Goal: Task Accomplishment & Management: Use online tool/utility

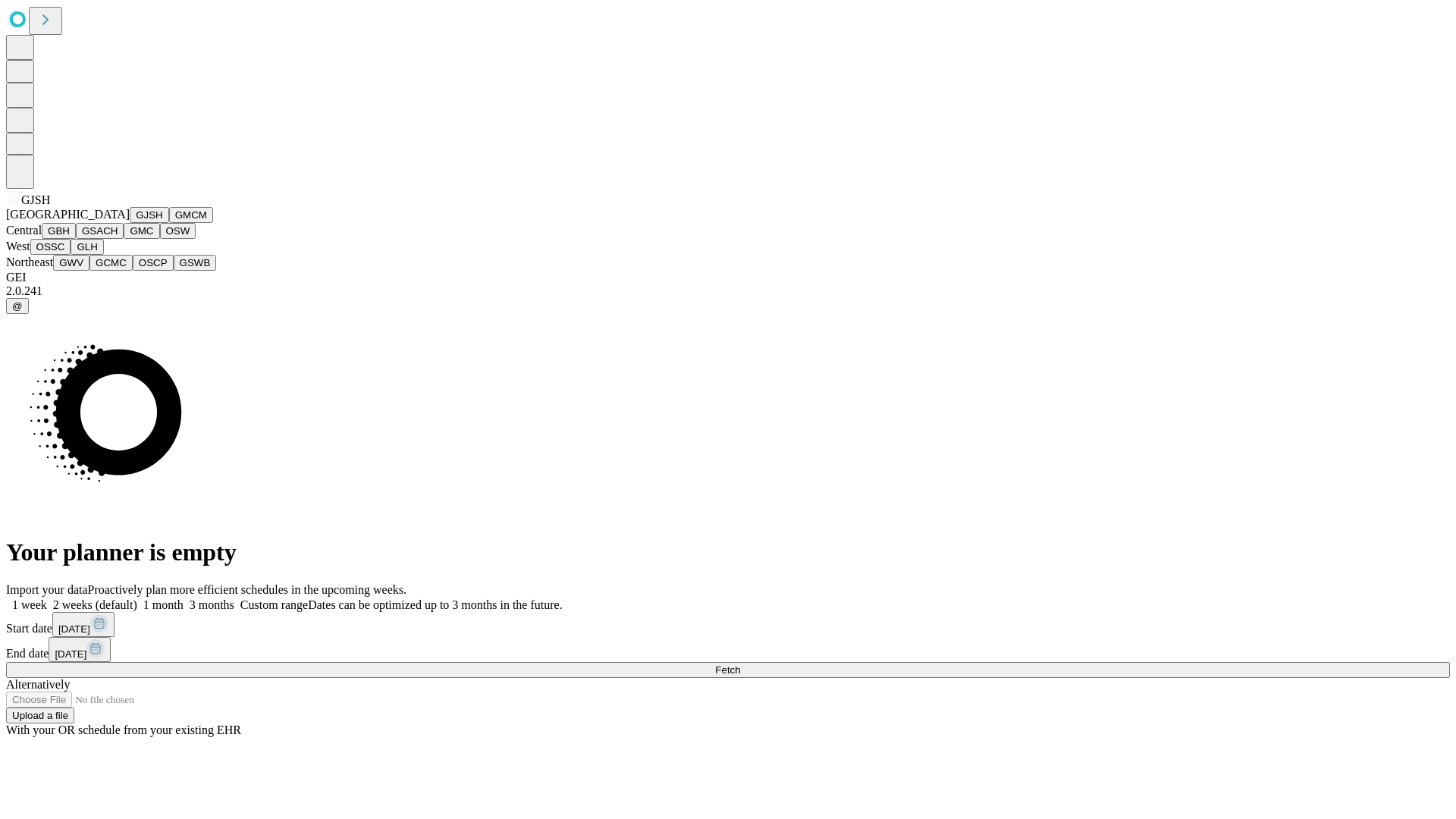
click at [130, 223] on button "GJSH" at bounding box center [149, 215] width 39 height 16
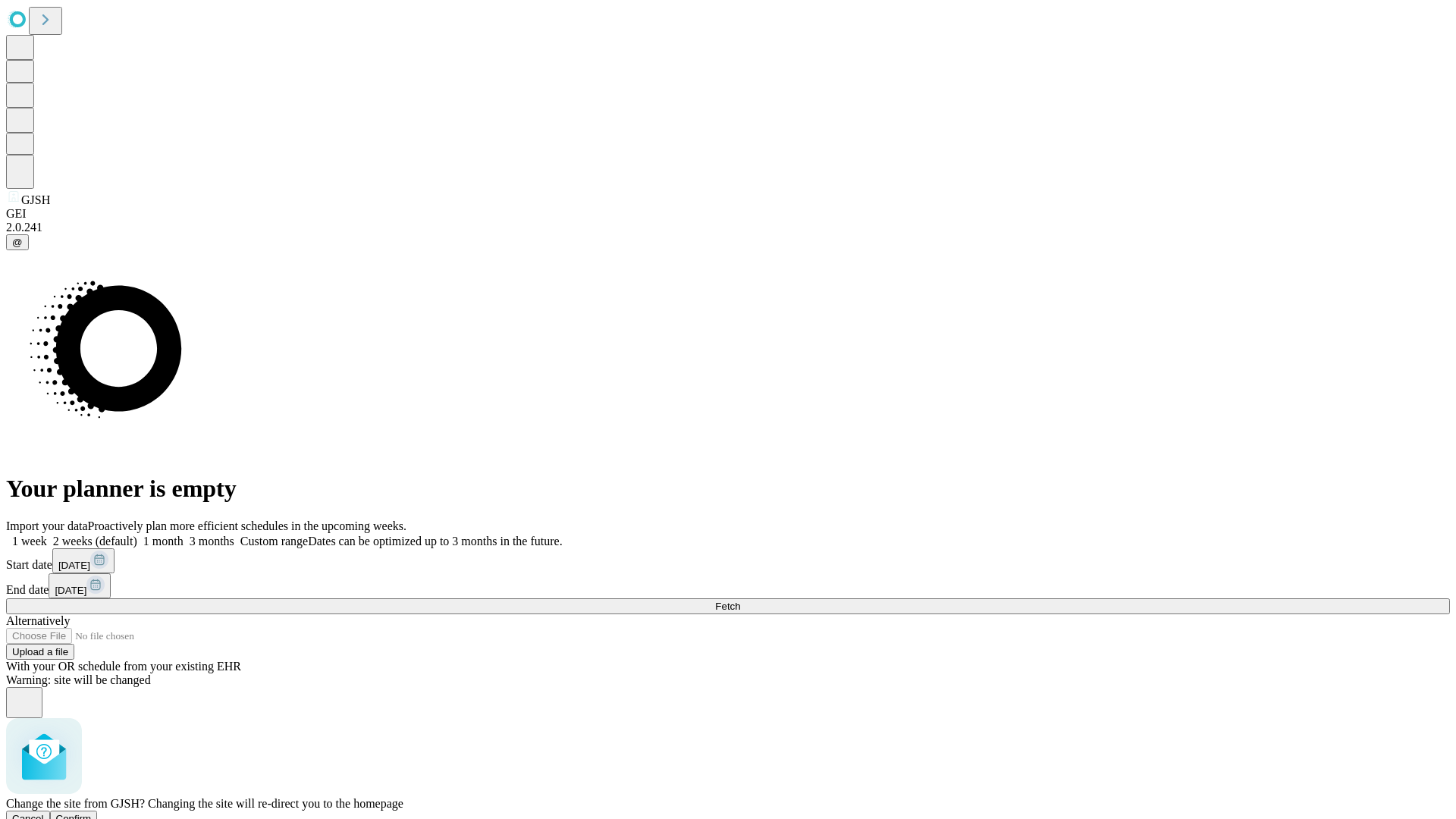
click at [92, 813] on span "Confirm" at bounding box center [74, 818] width 36 height 11
click at [183, 535] on label "1 month" at bounding box center [160, 541] width 46 height 13
click at [741, 601] on span "Fetch" at bounding box center [728, 606] width 25 height 11
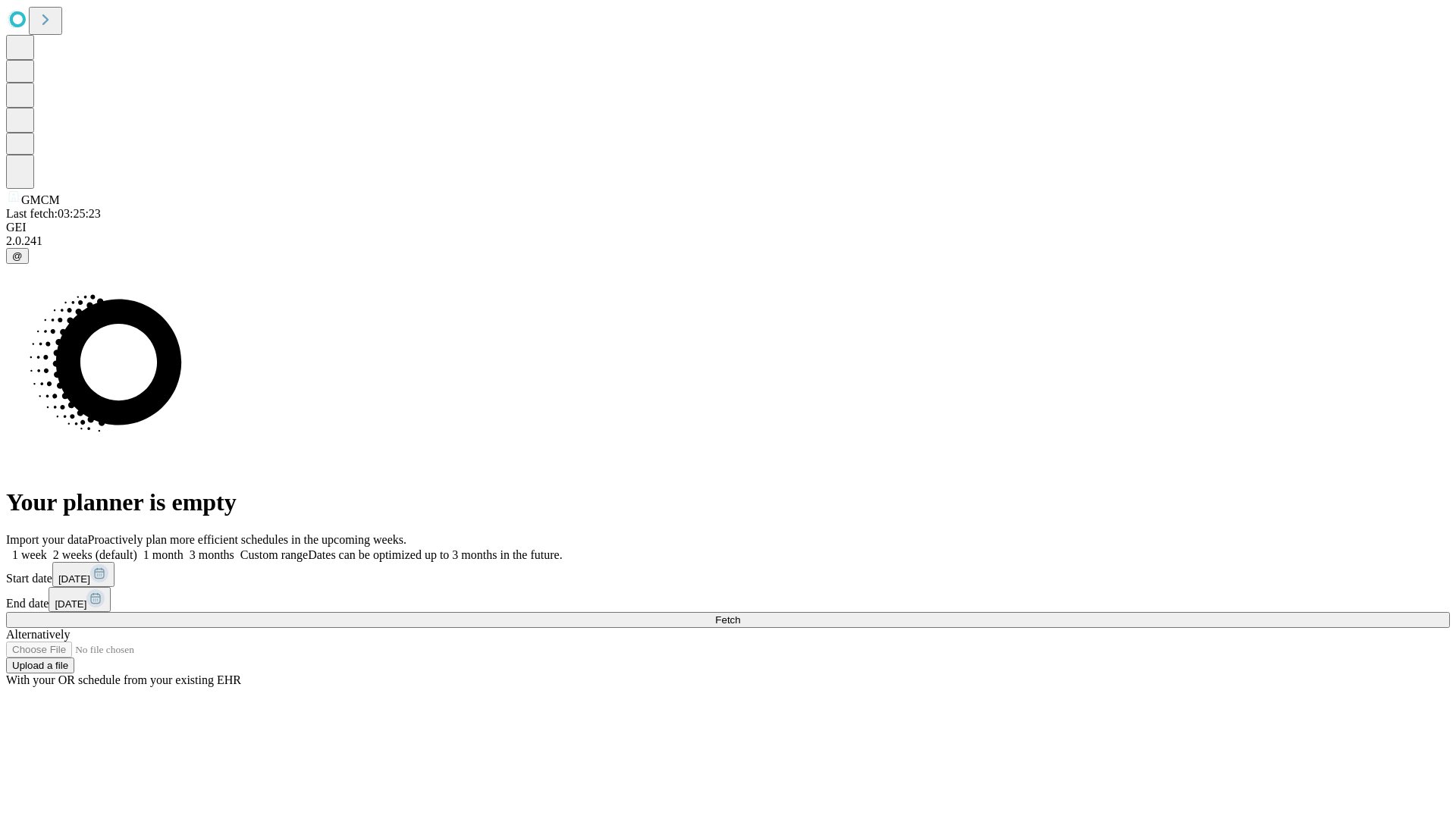
click at [183, 549] on label "1 month" at bounding box center [160, 555] width 46 height 13
click at [741, 615] on span "Fetch" at bounding box center [728, 620] width 25 height 11
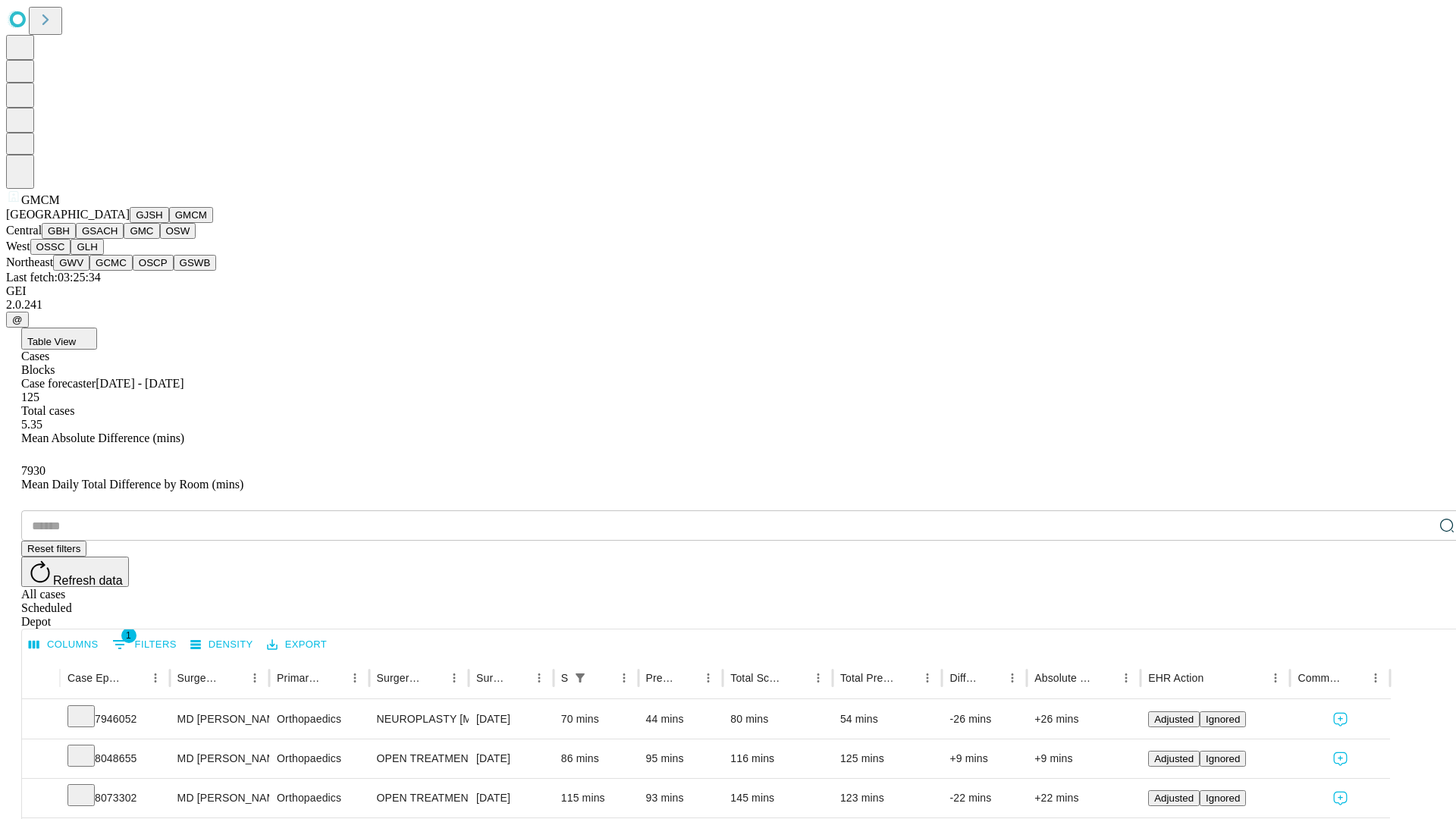
click at [76, 239] on button "GBH" at bounding box center [58, 231] width 34 height 16
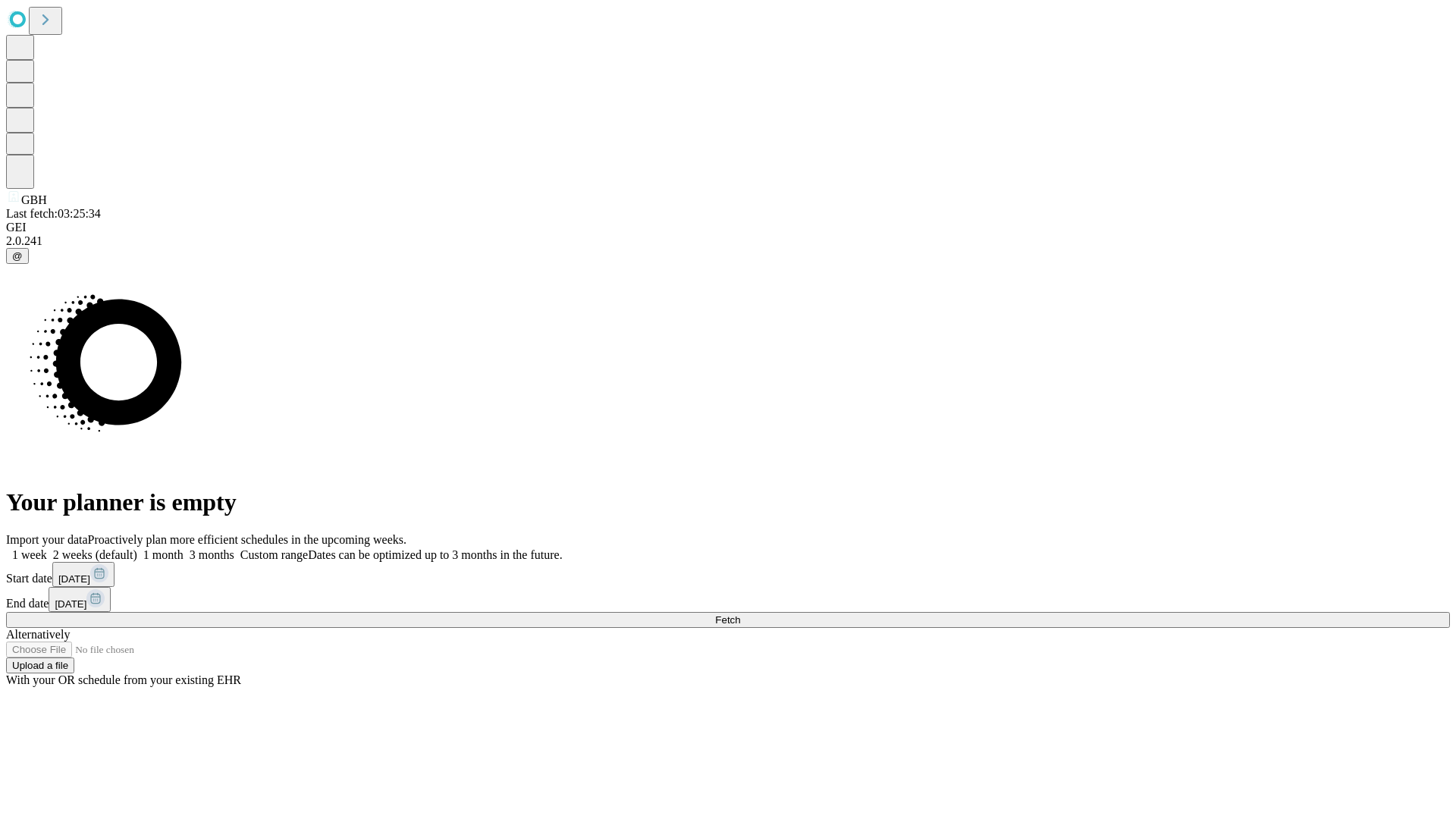
click at [183, 549] on label "1 month" at bounding box center [160, 555] width 46 height 13
click at [741, 615] on span "Fetch" at bounding box center [728, 620] width 25 height 11
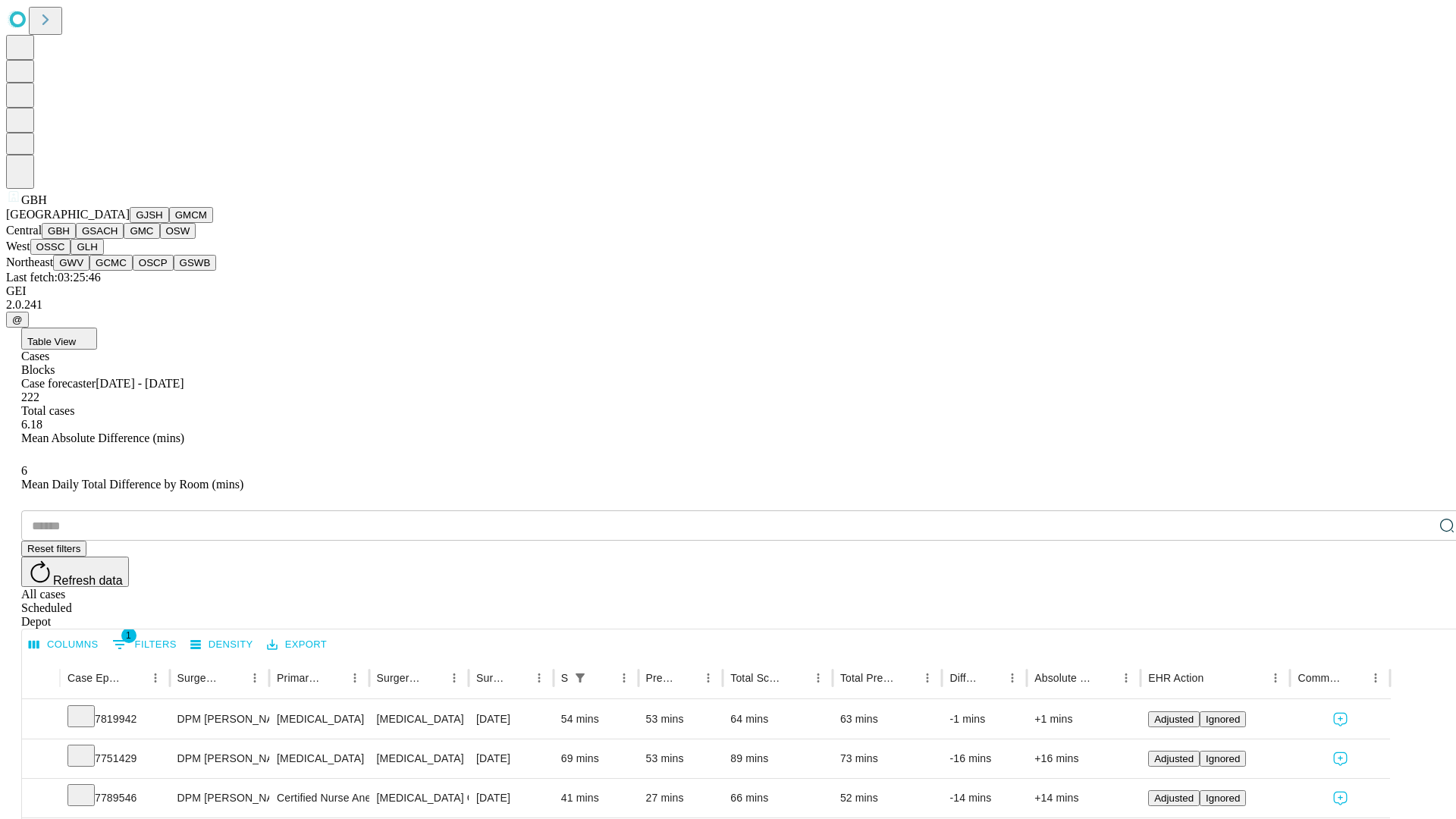
click at [117, 239] on button "GSACH" at bounding box center [99, 231] width 48 height 16
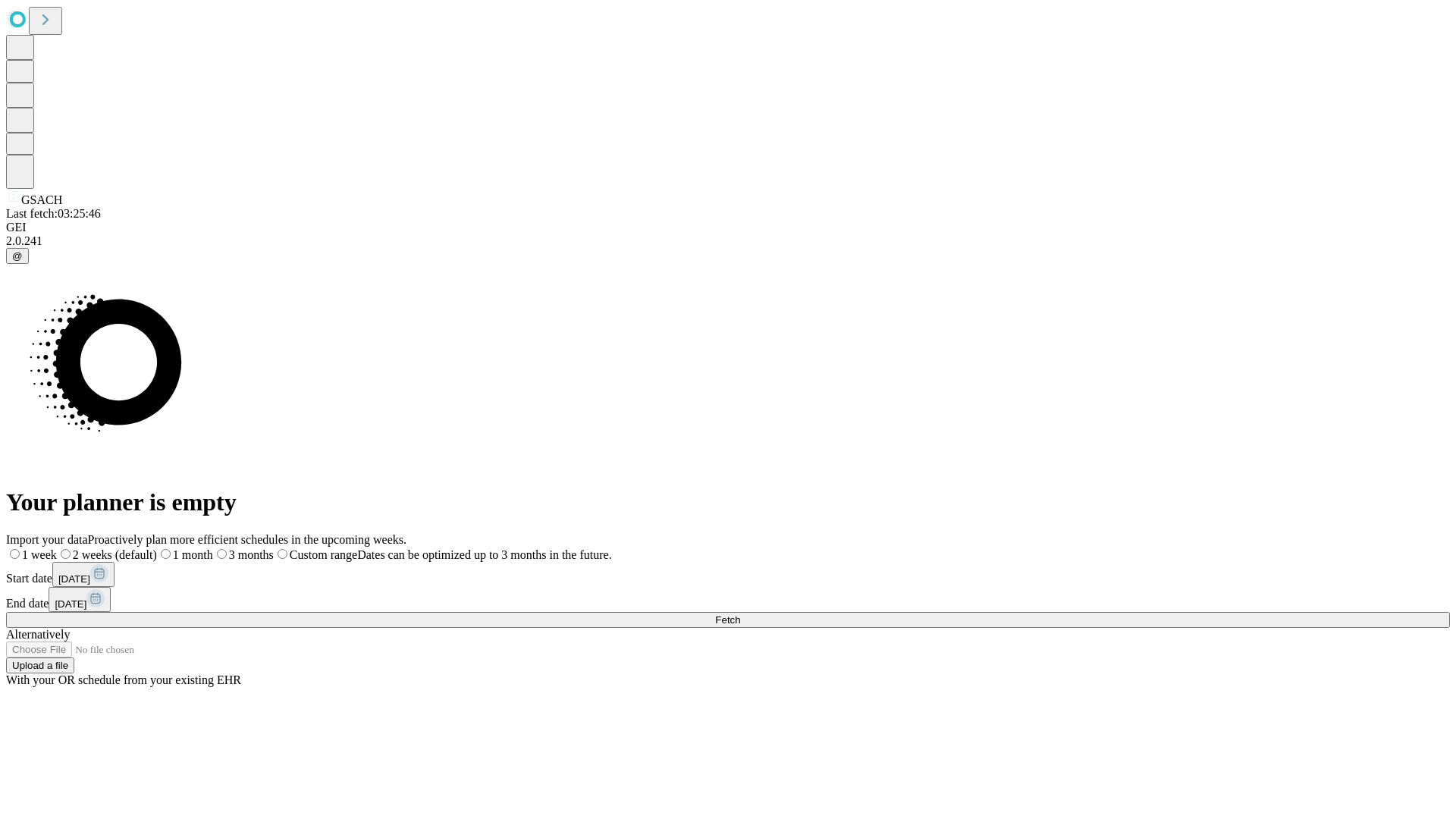
click at [213, 549] on label "1 month" at bounding box center [185, 555] width 57 height 13
click at [741, 615] on span "Fetch" at bounding box center [728, 620] width 25 height 11
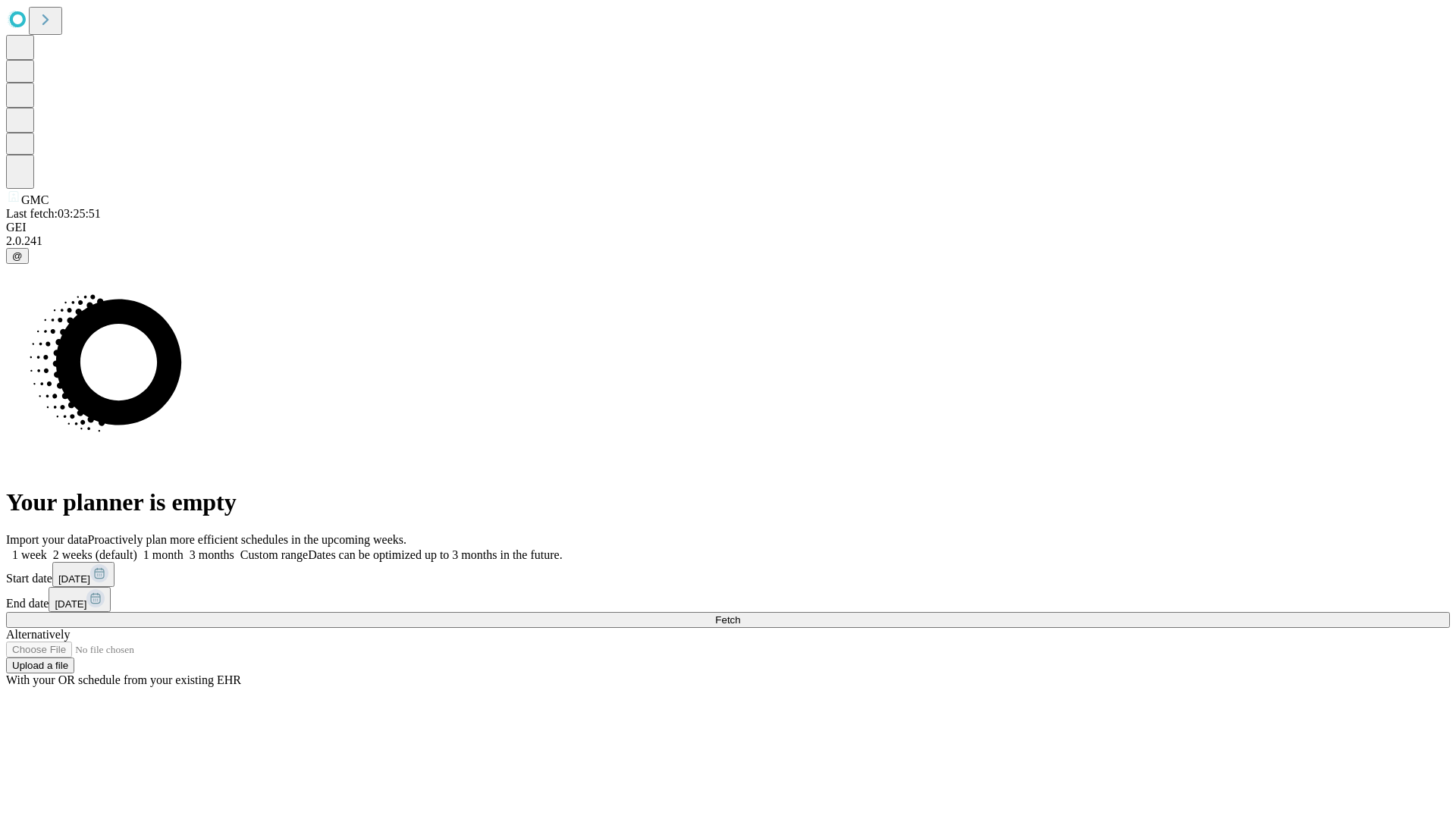
click at [183, 549] on label "1 month" at bounding box center [160, 555] width 46 height 13
click at [741, 615] on span "Fetch" at bounding box center [728, 620] width 25 height 11
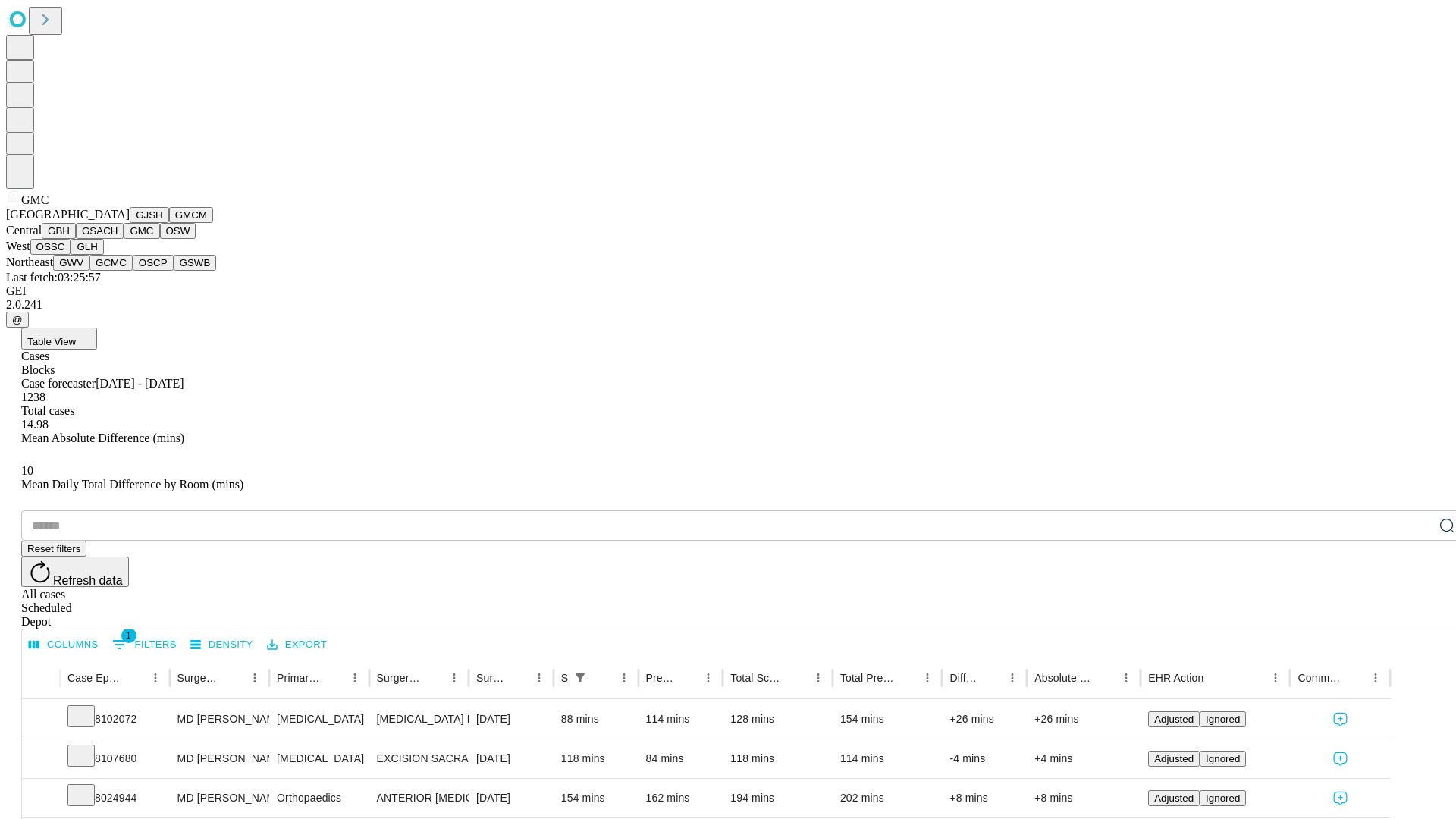
click at [160, 239] on button "OSW" at bounding box center [178, 231] width 37 height 16
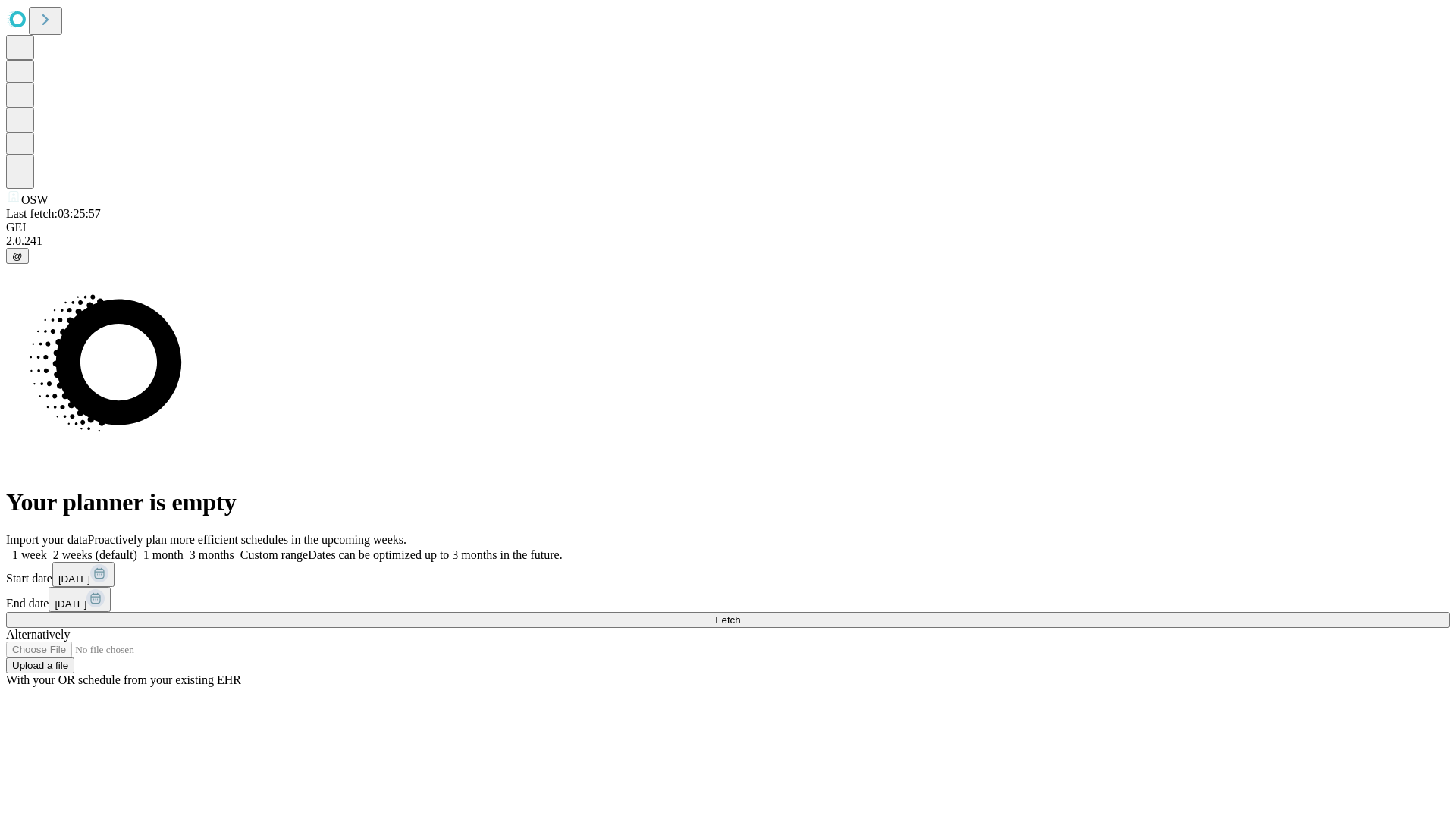
click at [183, 549] on label "1 month" at bounding box center [160, 555] width 46 height 13
click at [741, 615] on span "Fetch" at bounding box center [728, 620] width 25 height 11
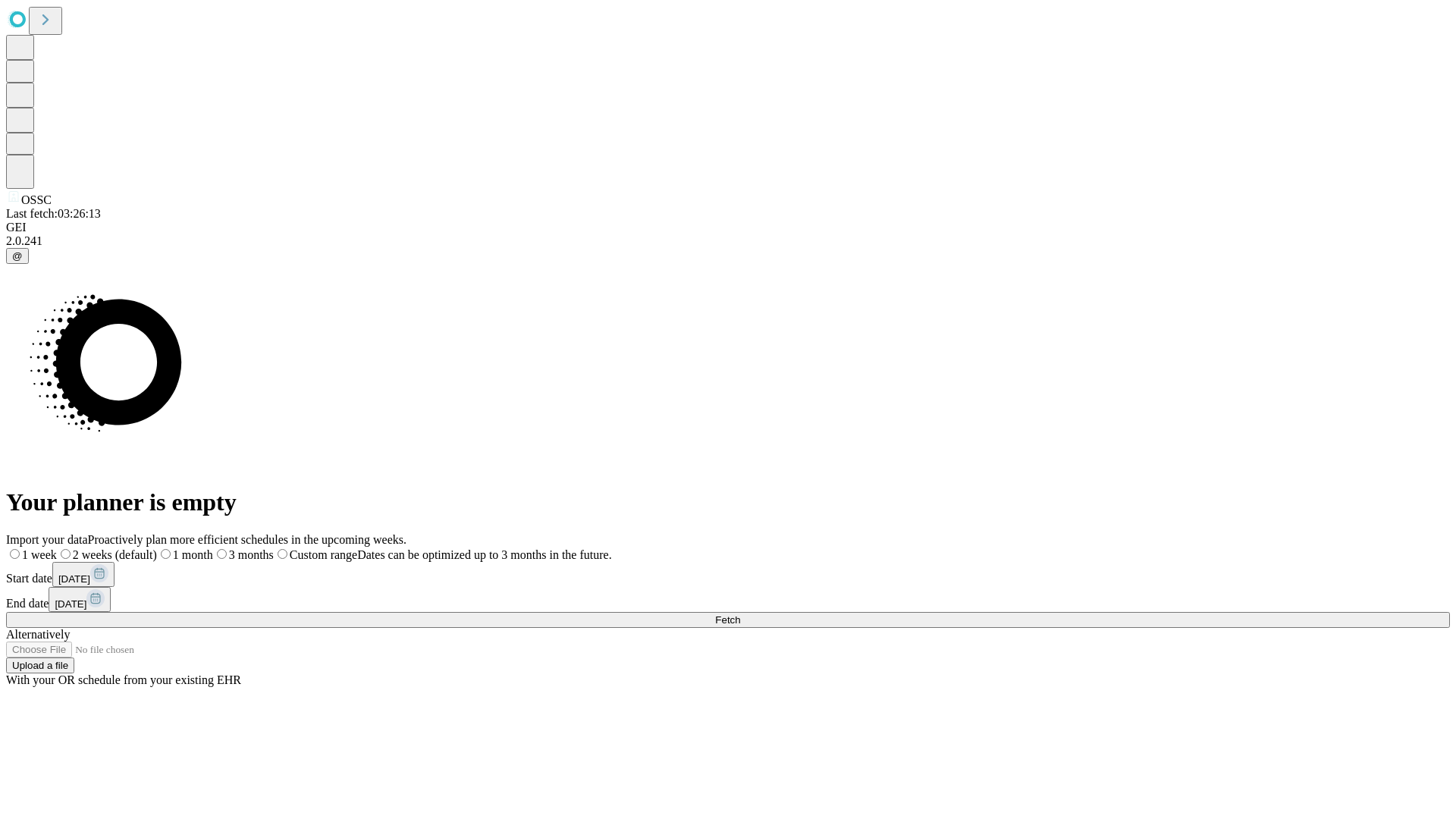
click at [213, 549] on label "1 month" at bounding box center [185, 555] width 57 height 13
click at [741, 615] on span "Fetch" at bounding box center [728, 620] width 25 height 11
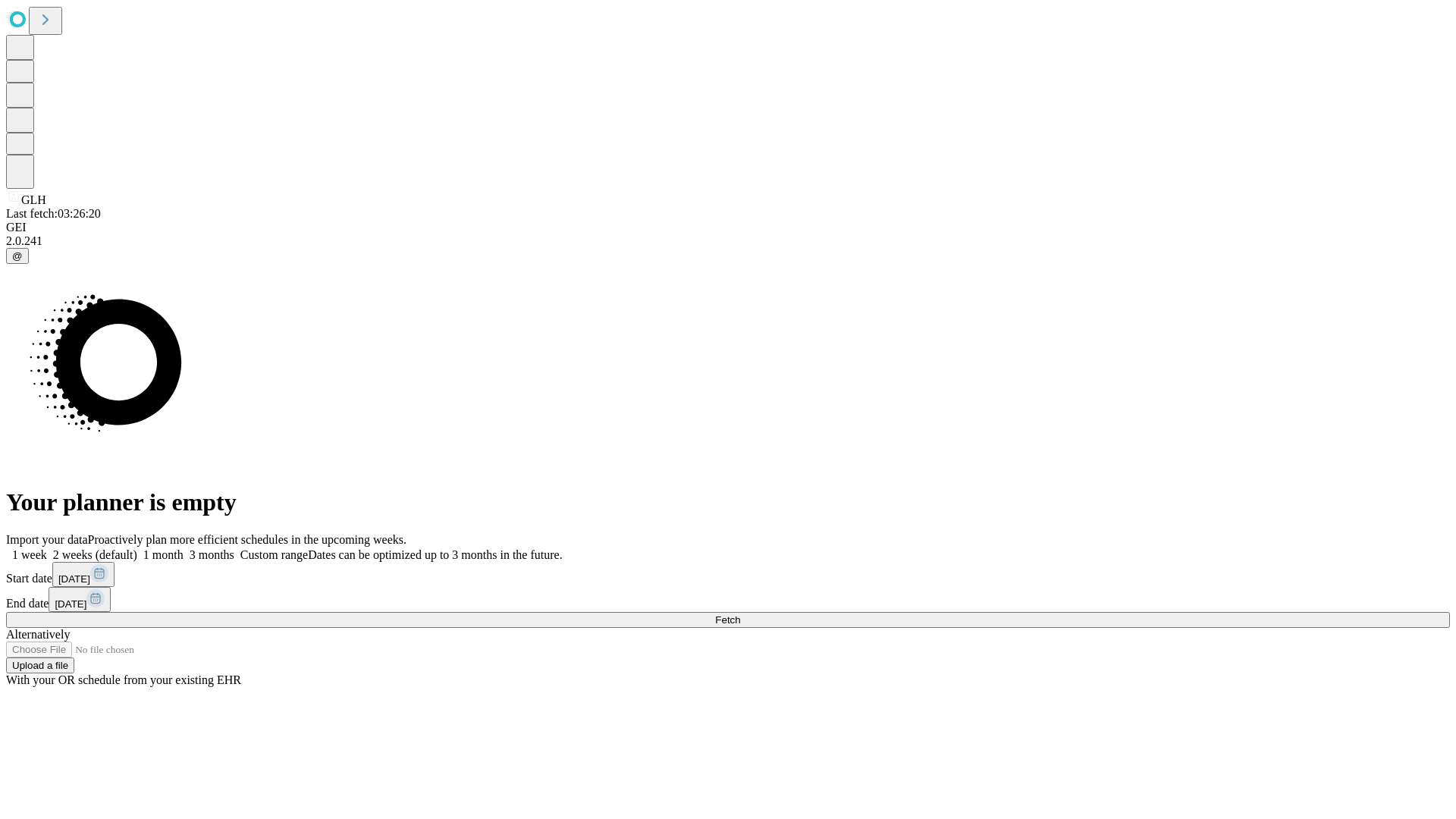
click at [183, 549] on label "1 month" at bounding box center [160, 555] width 46 height 13
click at [741, 615] on span "Fetch" at bounding box center [728, 620] width 25 height 11
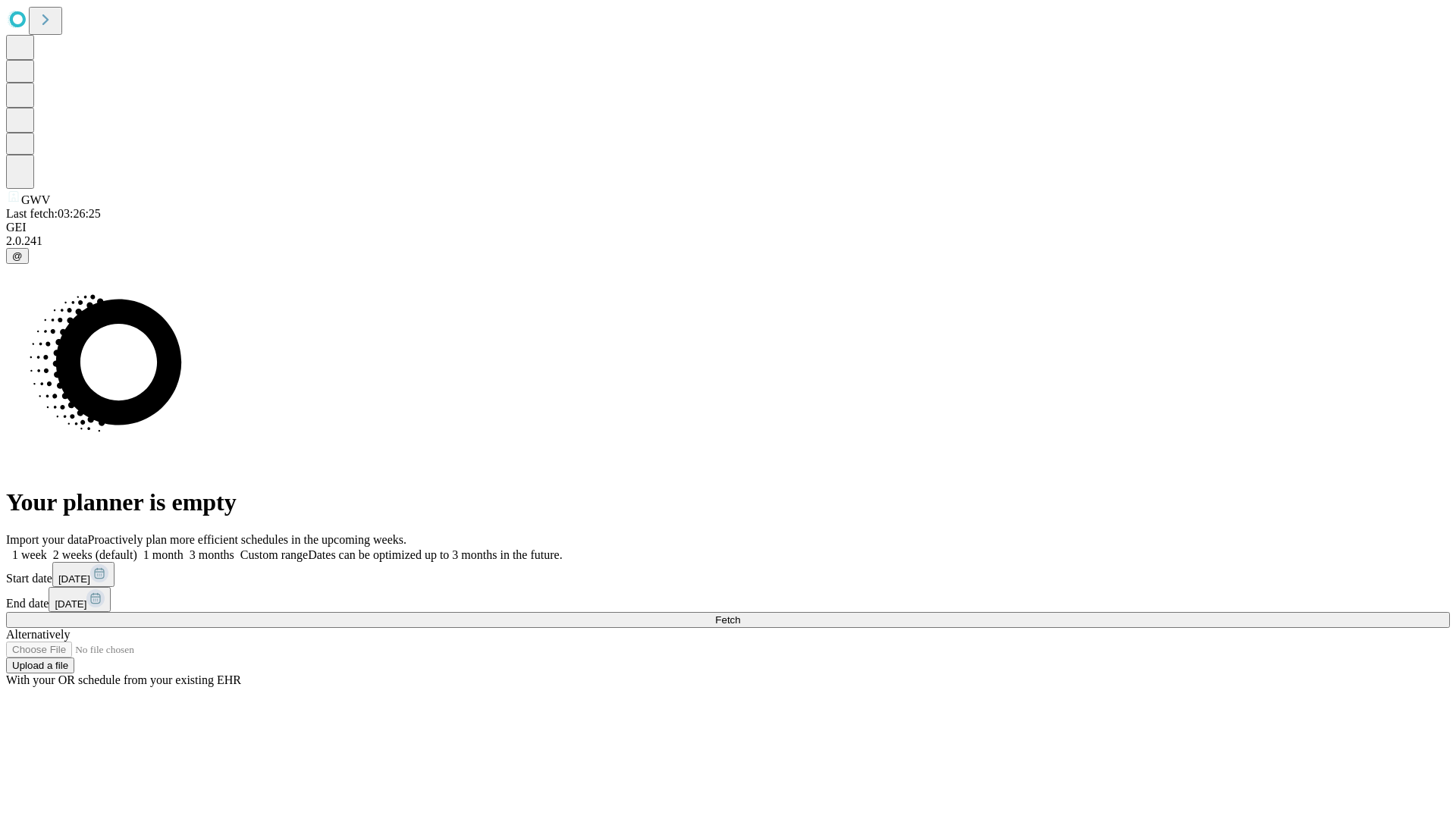
click at [183, 549] on label "1 month" at bounding box center [160, 555] width 46 height 13
click at [741, 615] on span "Fetch" at bounding box center [728, 620] width 25 height 11
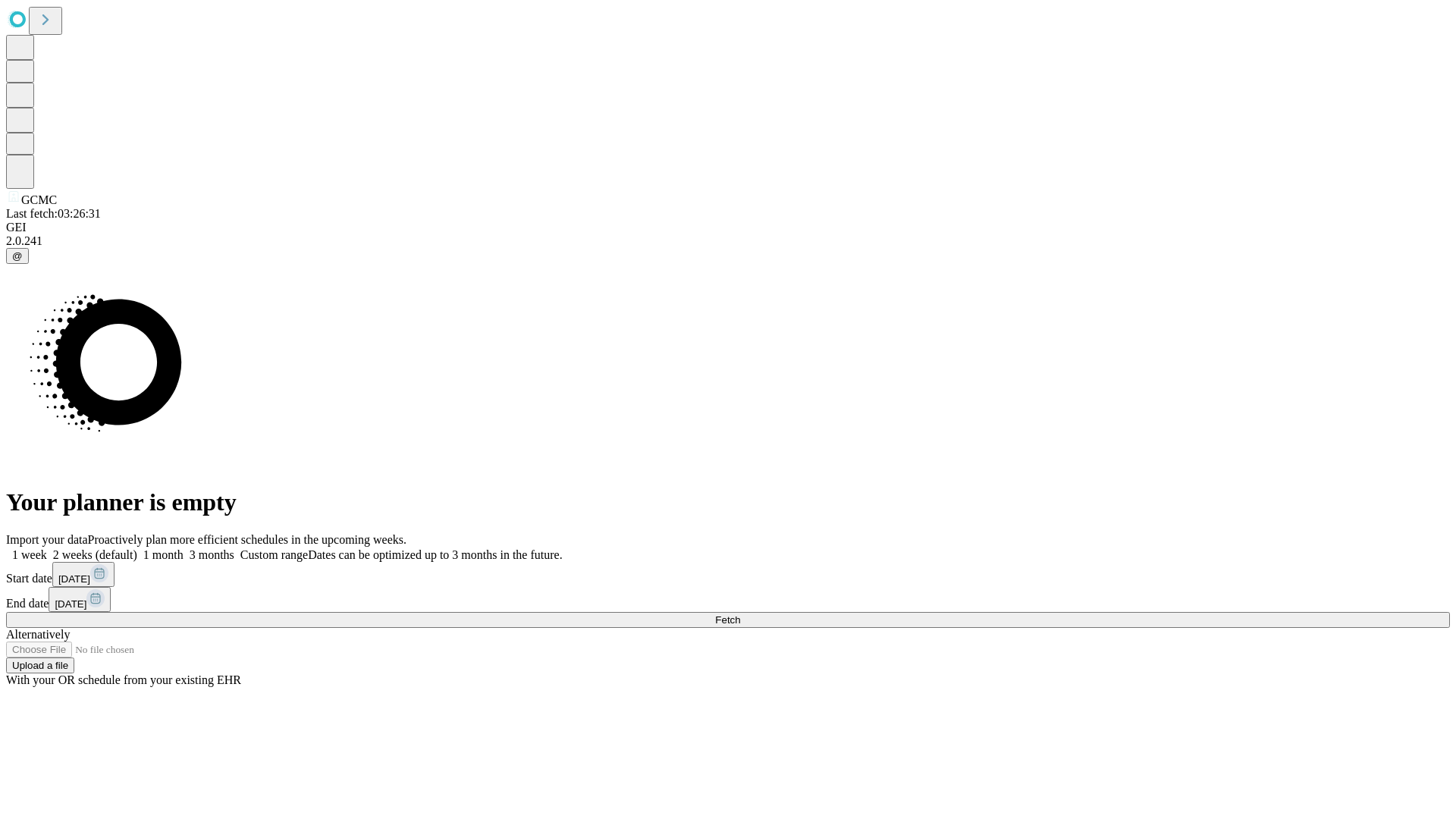
click at [183, 549] on label "1 month" at bounding box center [160, 555] width 46 height 13
click at [741, 615] on span "Fetch" at bounding box center [728, 620] width 25 height 11
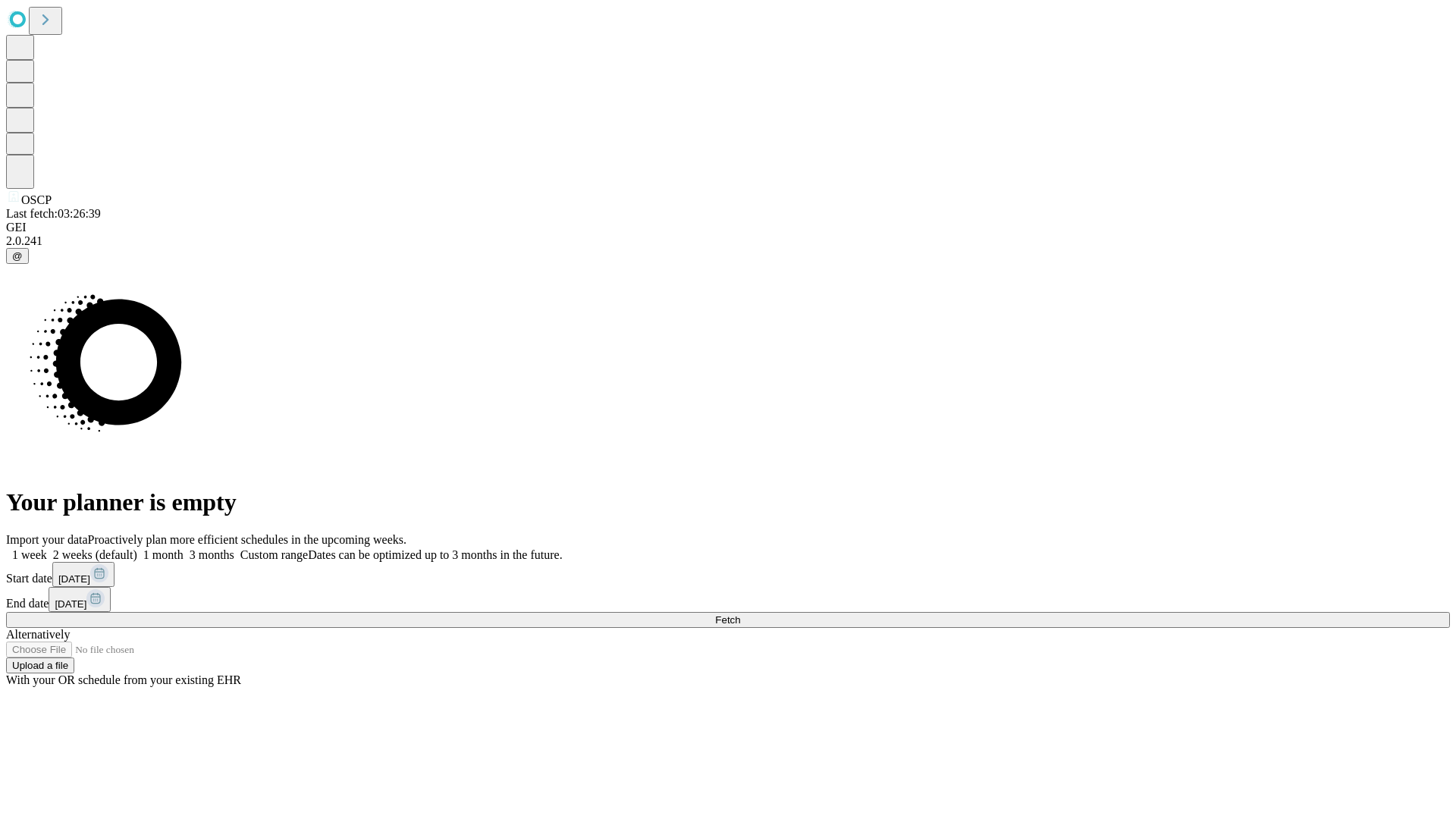
click at [183, 549] on label "1 month" at bounding box center [160, 555] width 46 height 13
click at [741, 615] on span "Fetch" at bounding box center [728, 620] width 25 height 11
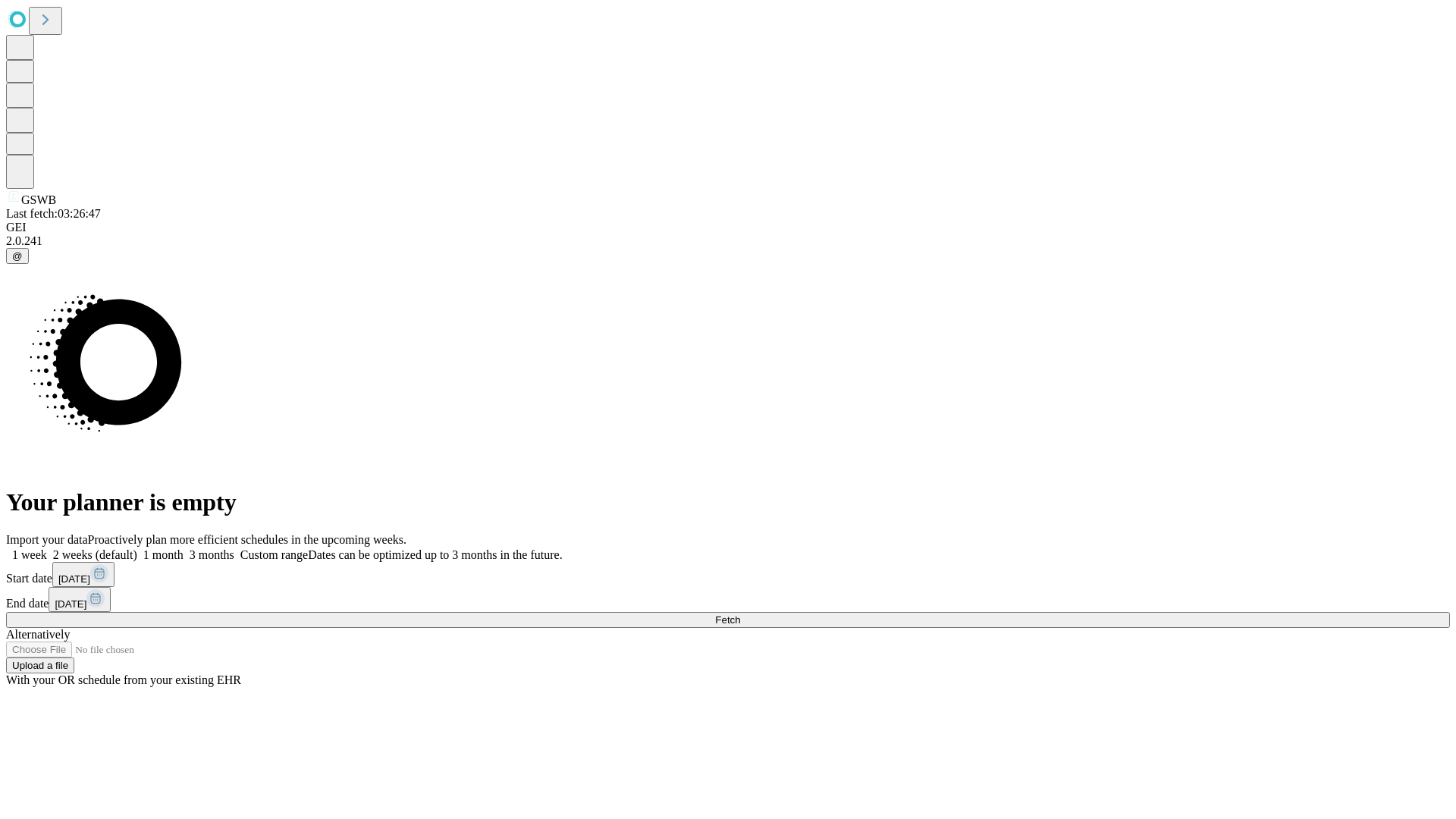
click at [741, 615] on span "Fetch" at bounding box center [728, 620] width 25 height 11
